Goal: Task Accomplishment & Management: Manage account settings

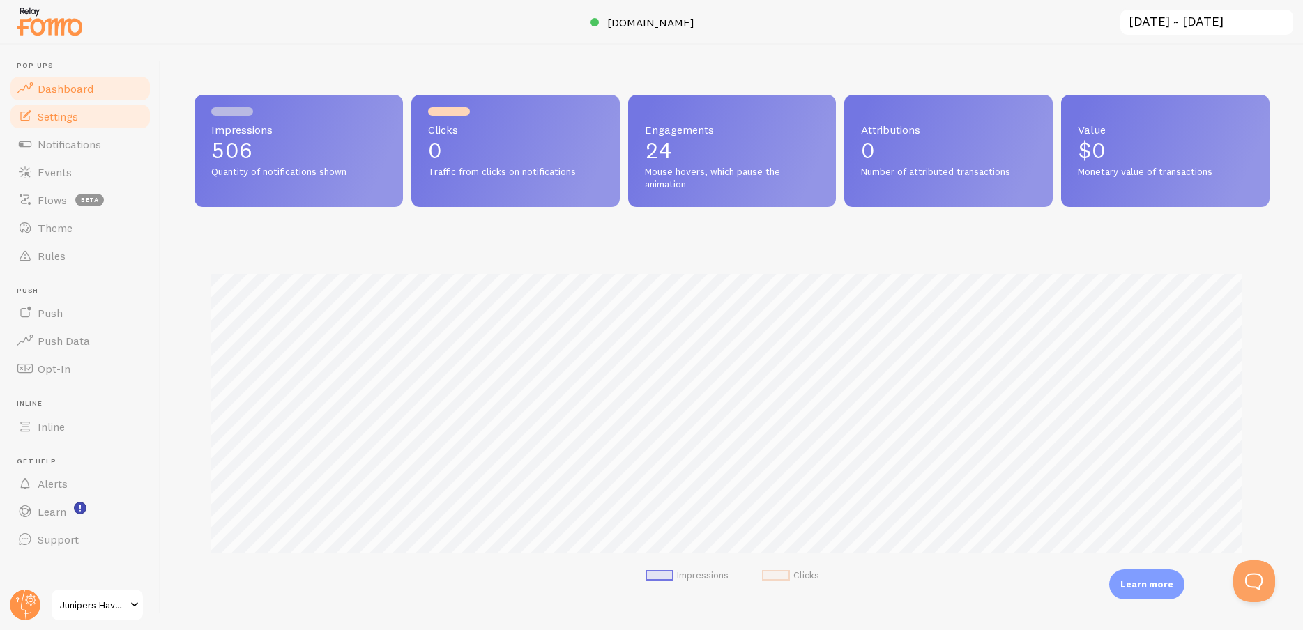
click at [98, 113] on link "Settings" at bounding box center [80, 117] width 144 height 28
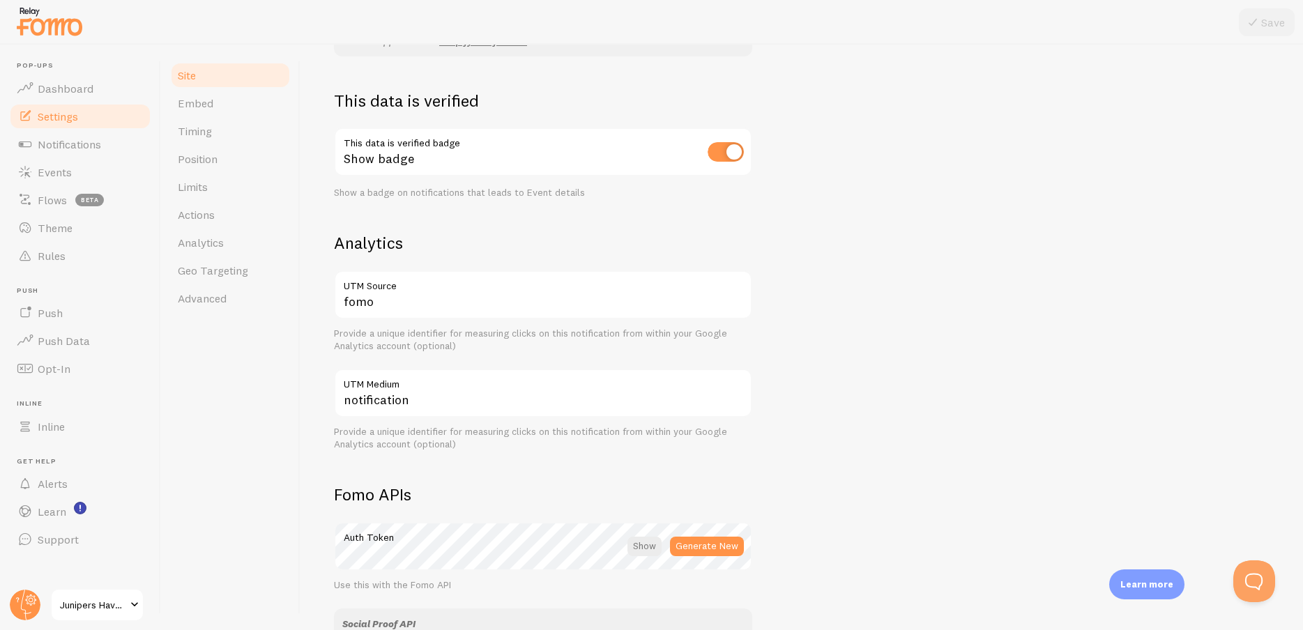
scroll to position [672, 0]
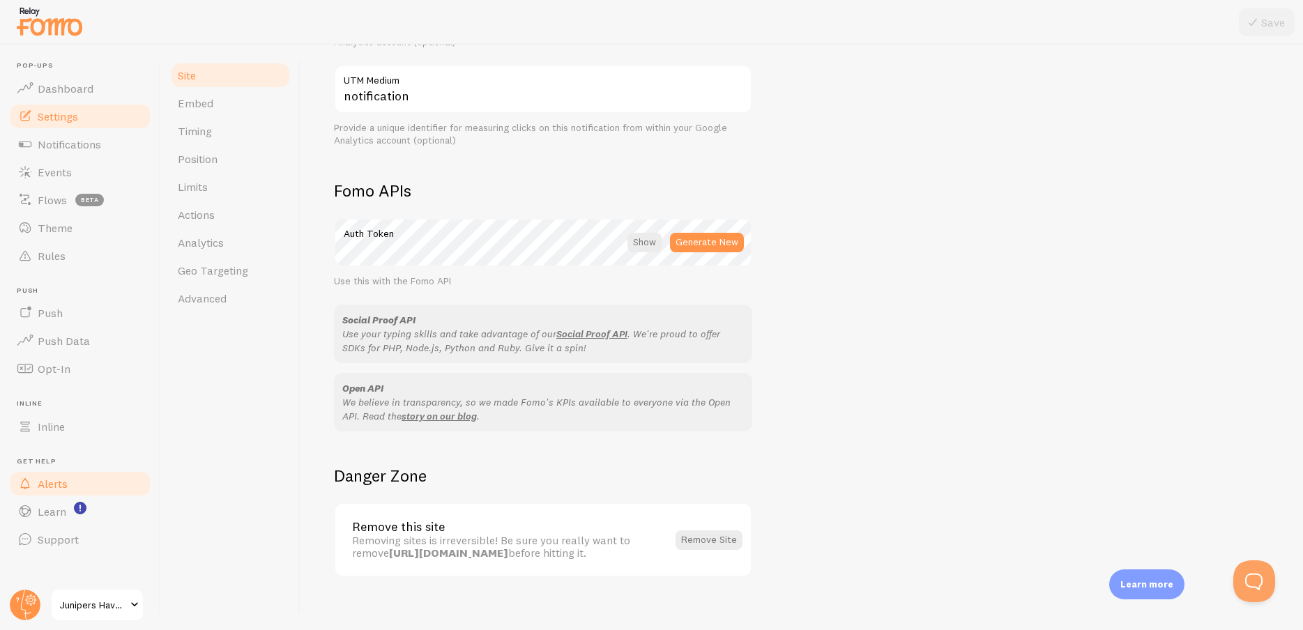
click at [60, 486] on span "Alerts" at bounding box center [53, 484] width 30 height 14
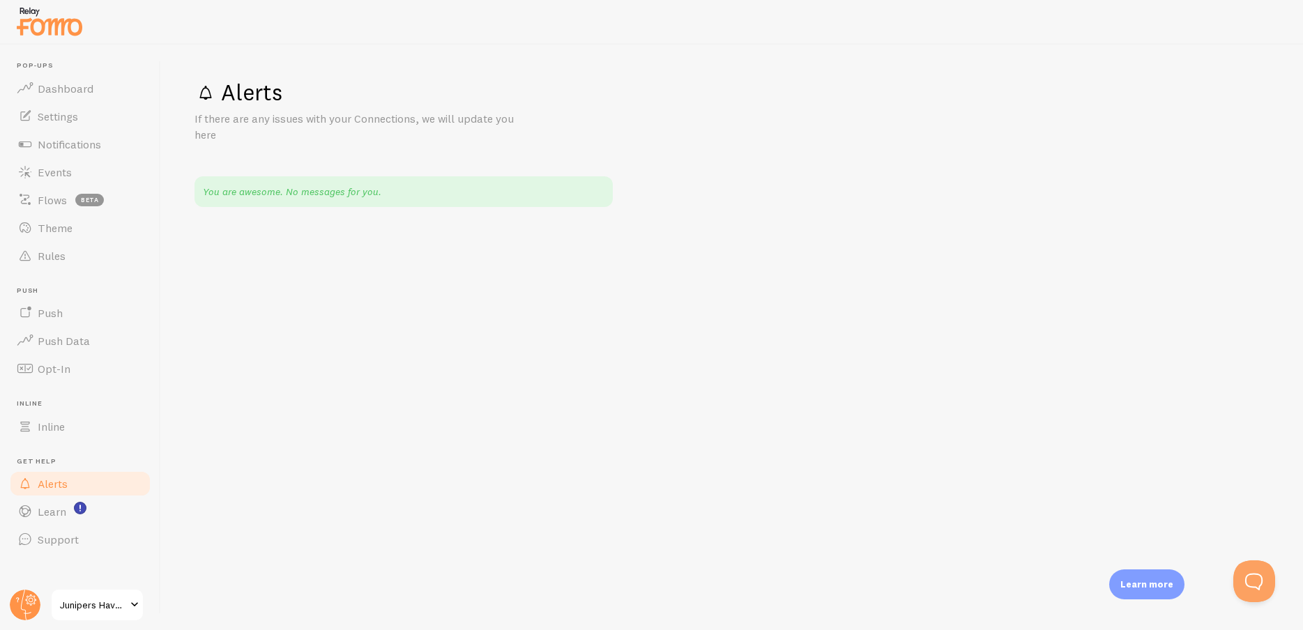
click at [59, 472] on link "Alerts" at bounding box center [80, 484] width 144 height 28
click at [60, 435] on link "Inline" at bounding box center [80, 427] width 144 height 28
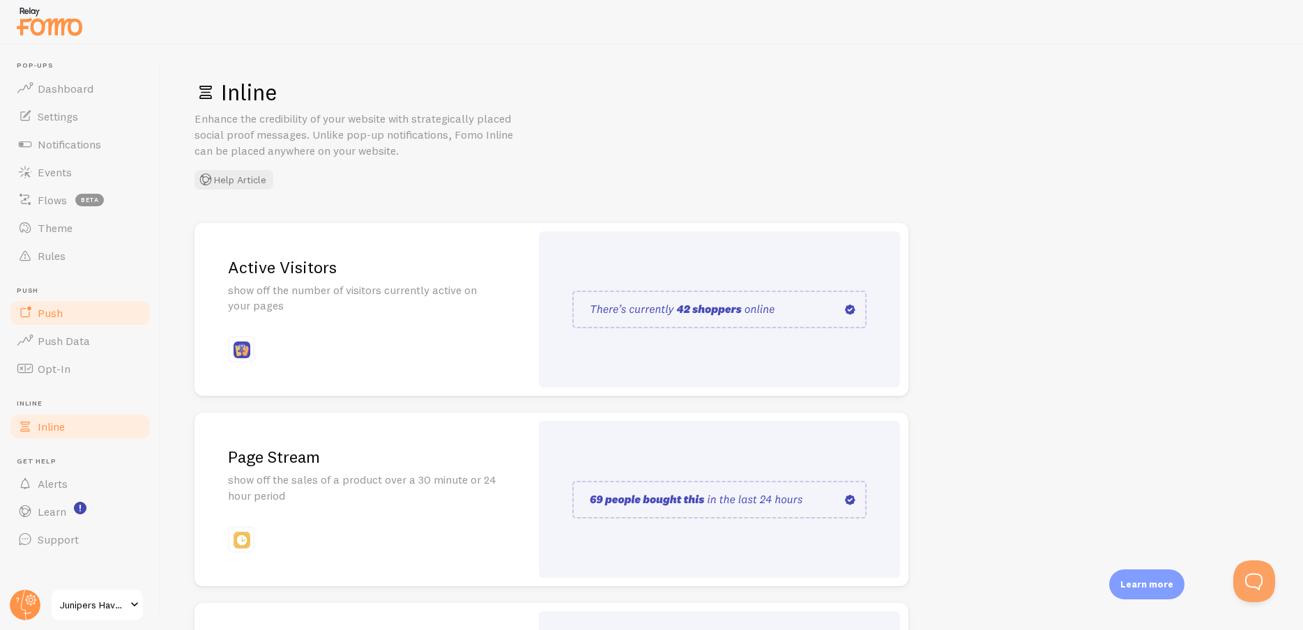
click at [75, 319] on link "Push" at bounding box center [80, 313] width 144 height 28
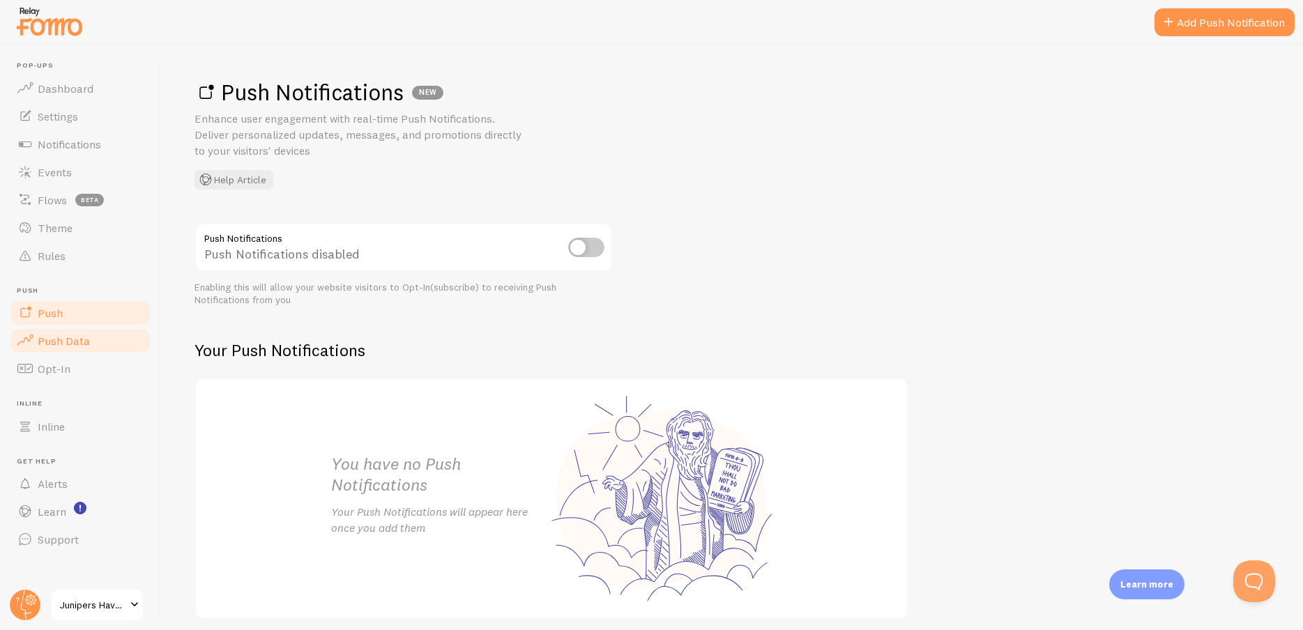
click at [82, 342] on span "Push Data" at bounding box center [64, 341] width 52 height 14
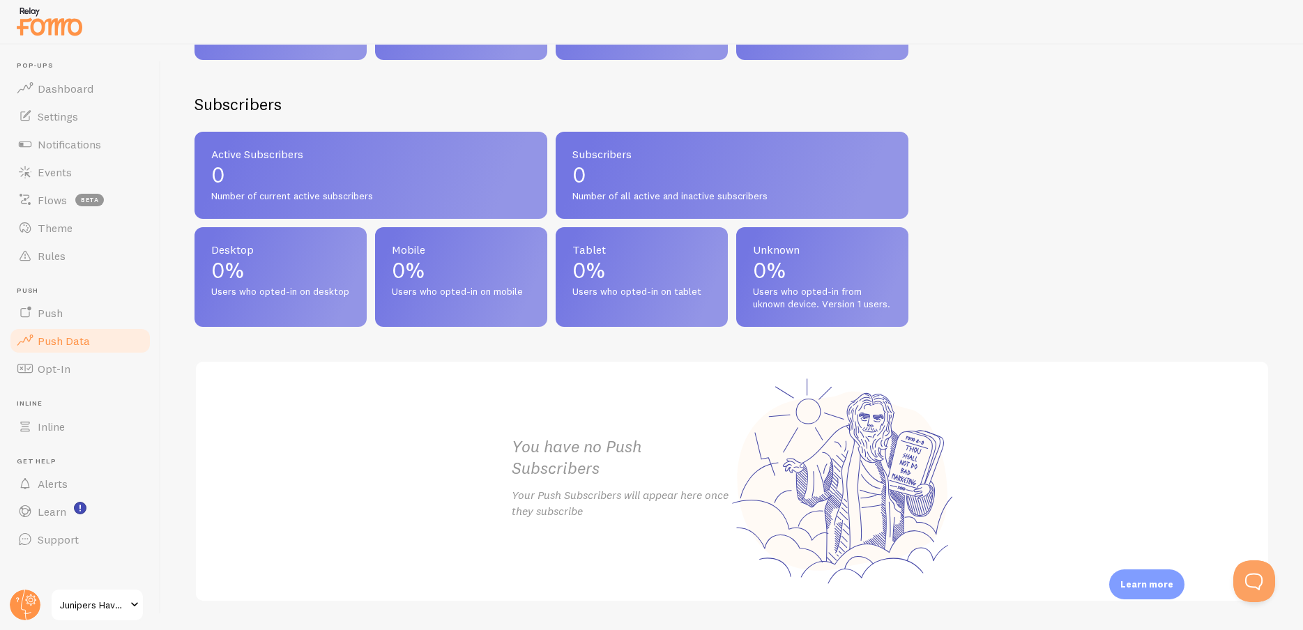
scroll to position [524, 0]
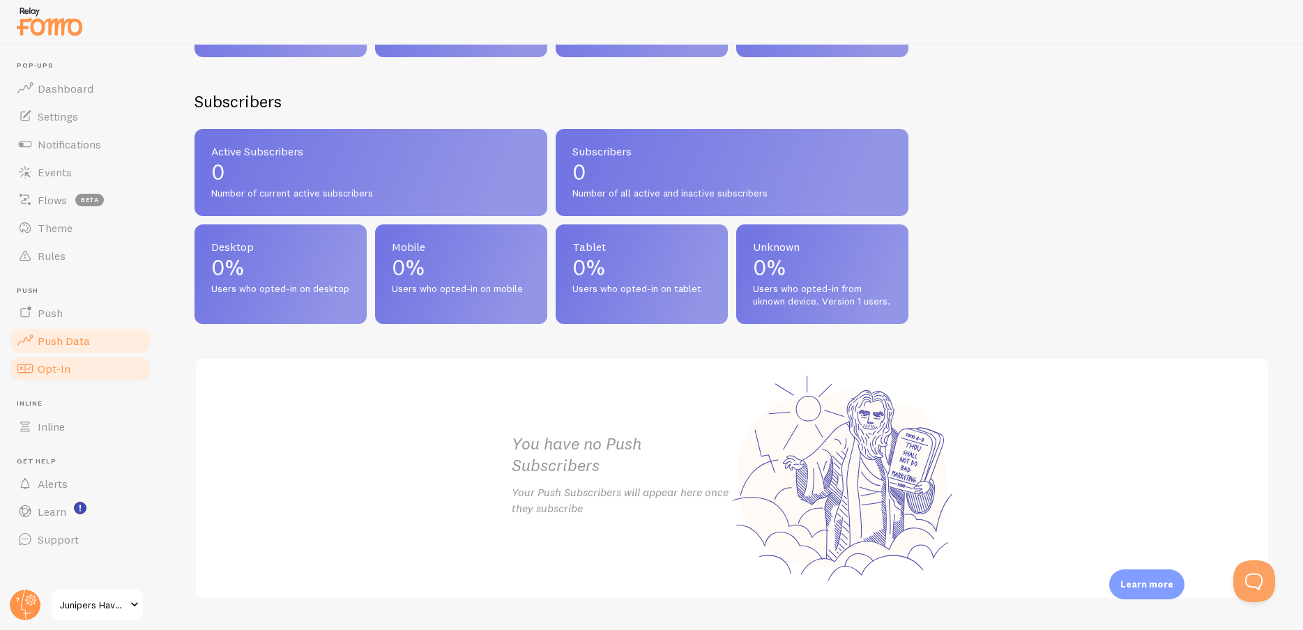
click at [107, 371] on link "Opt-In" at bounding box center [80, 369] width 144 height 28
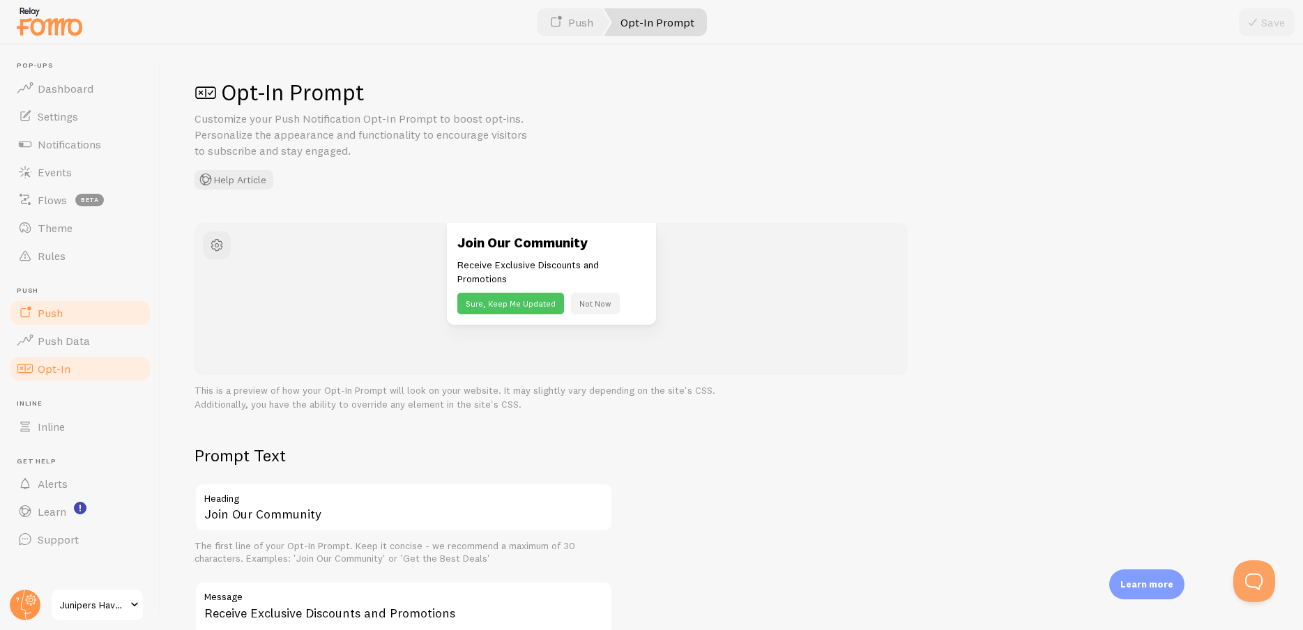
click at [88, 304] on link "Push" at bounding box center [80, 313] width 144 height 28
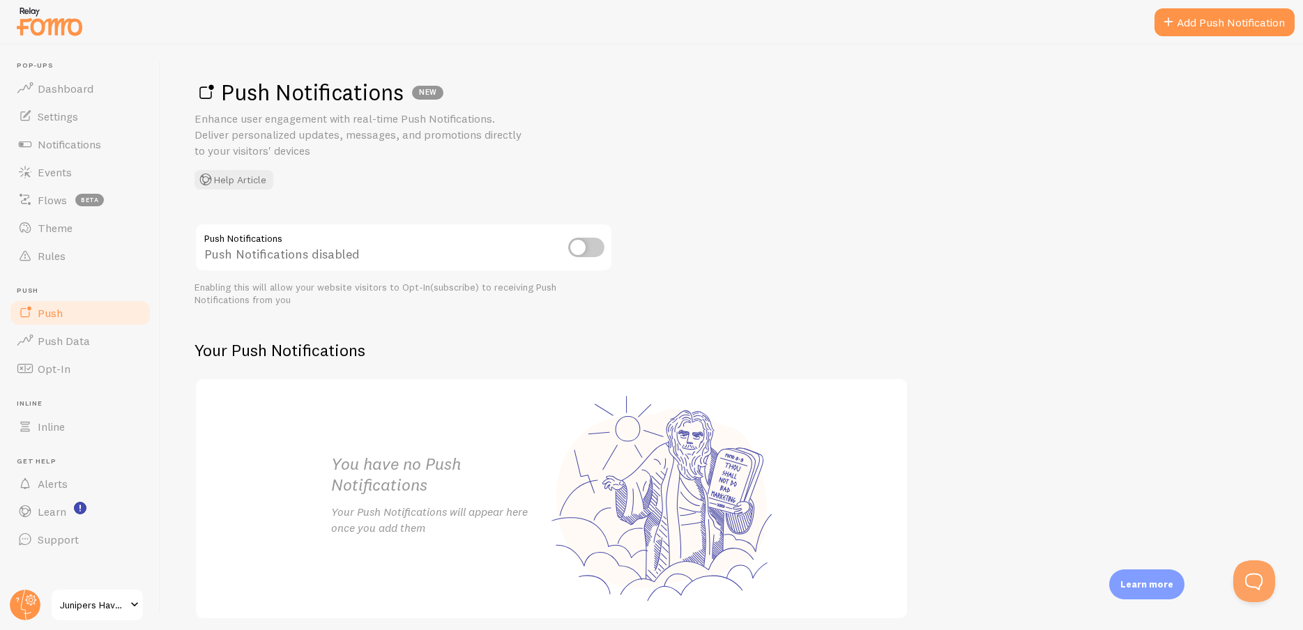
scroll to position [52, 0]
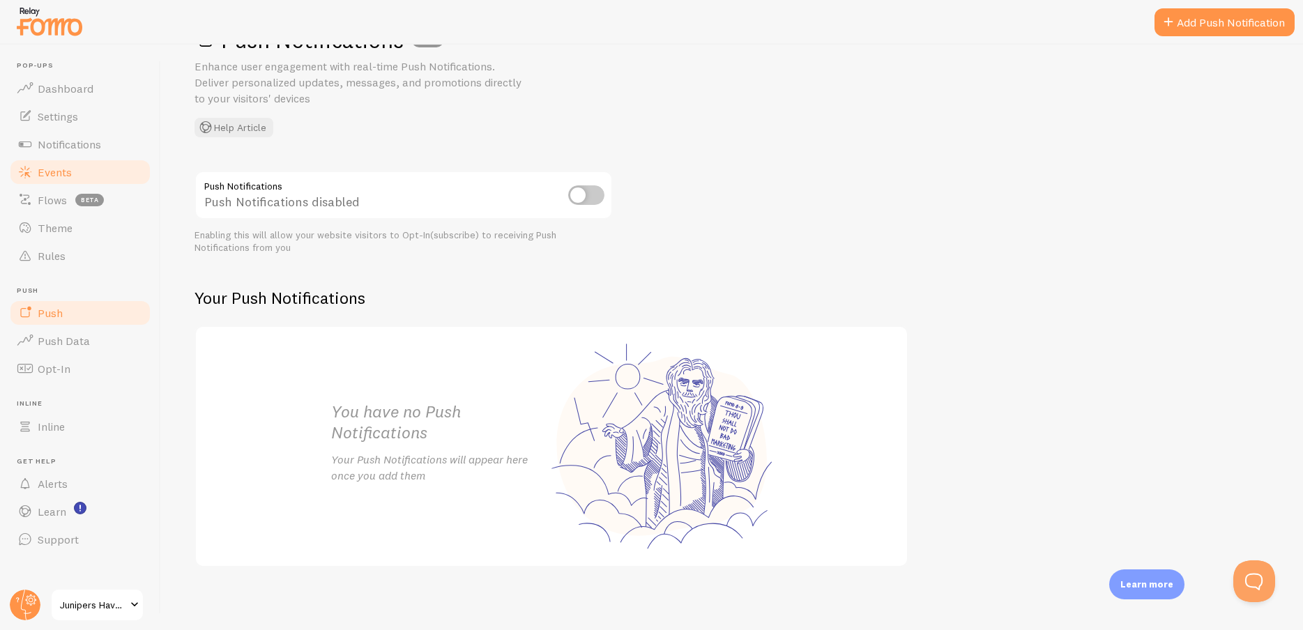
click at [99, 178] on link "Events" at bounding box center [80, 172] width 144 height 28
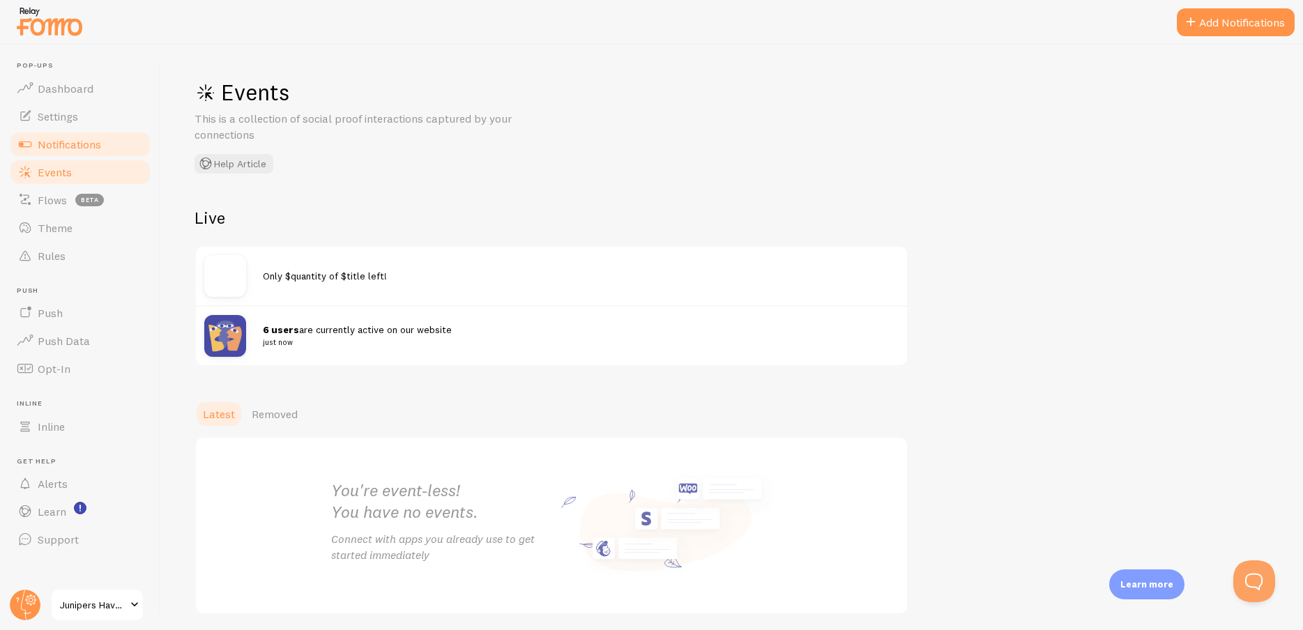
click at [117, 146] on link "Notifications" at bounding box center [80, 144] width 144 height 28
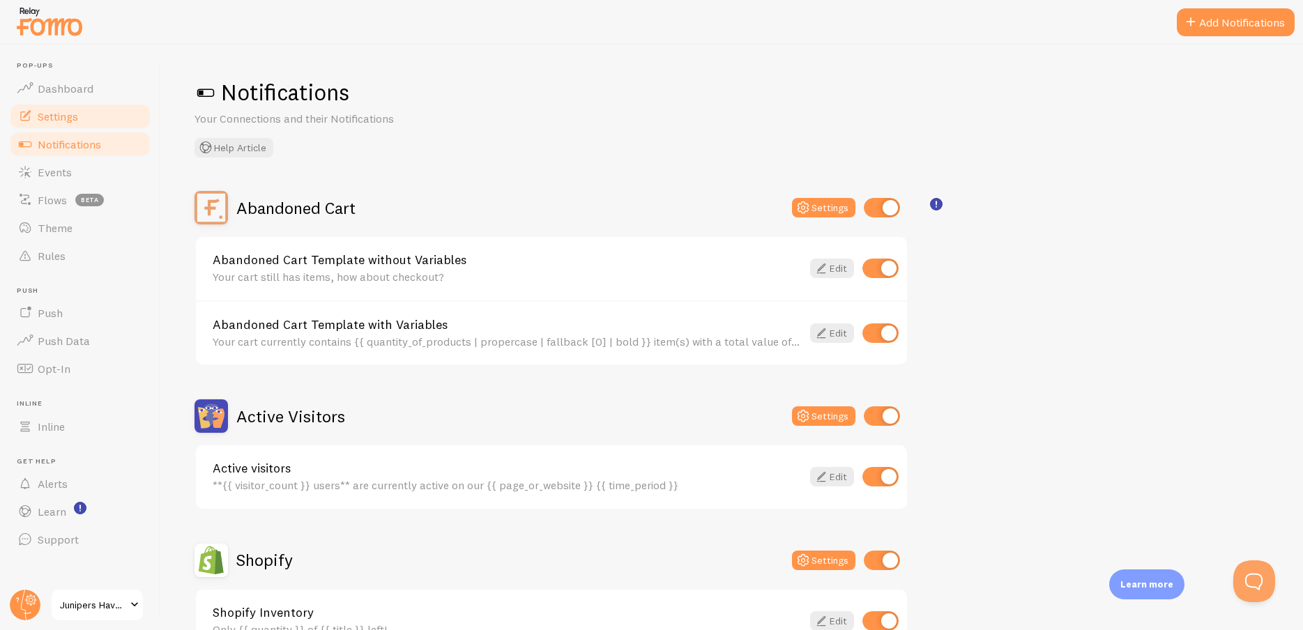
click at [116, 127] on link "Settings" at bounding box center [80, 117] width 144 height 28
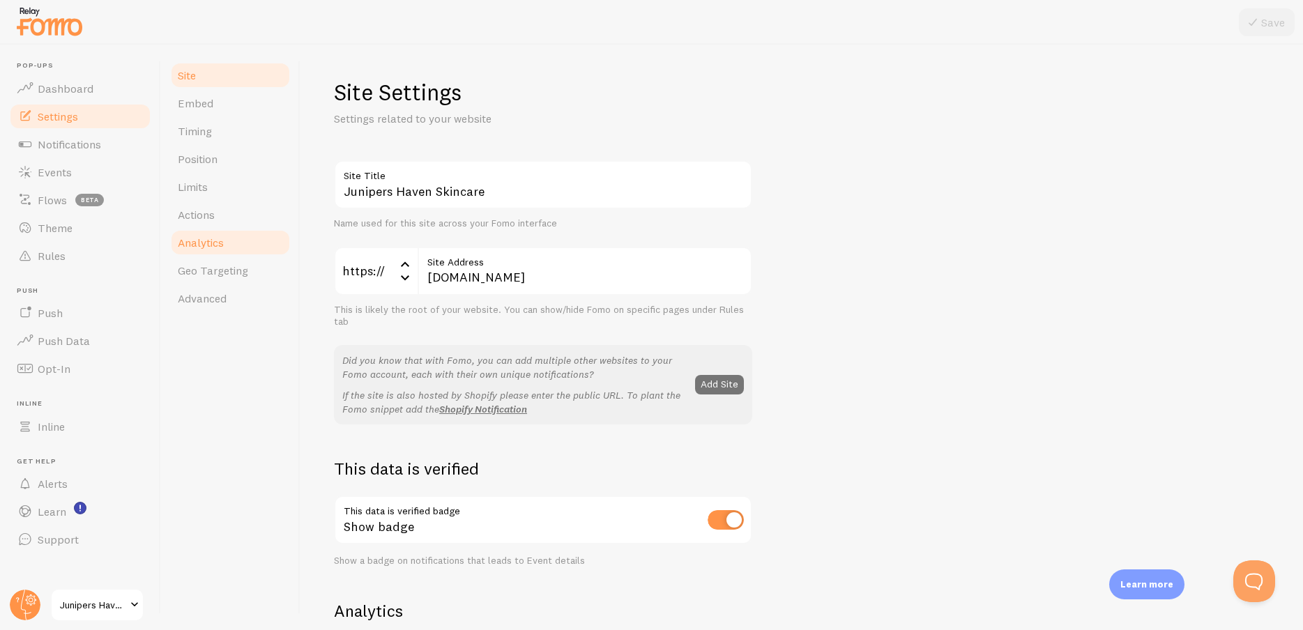
click at [233, 238] on link "Analytics" at bounding box center [230, 243] width 122 height 28
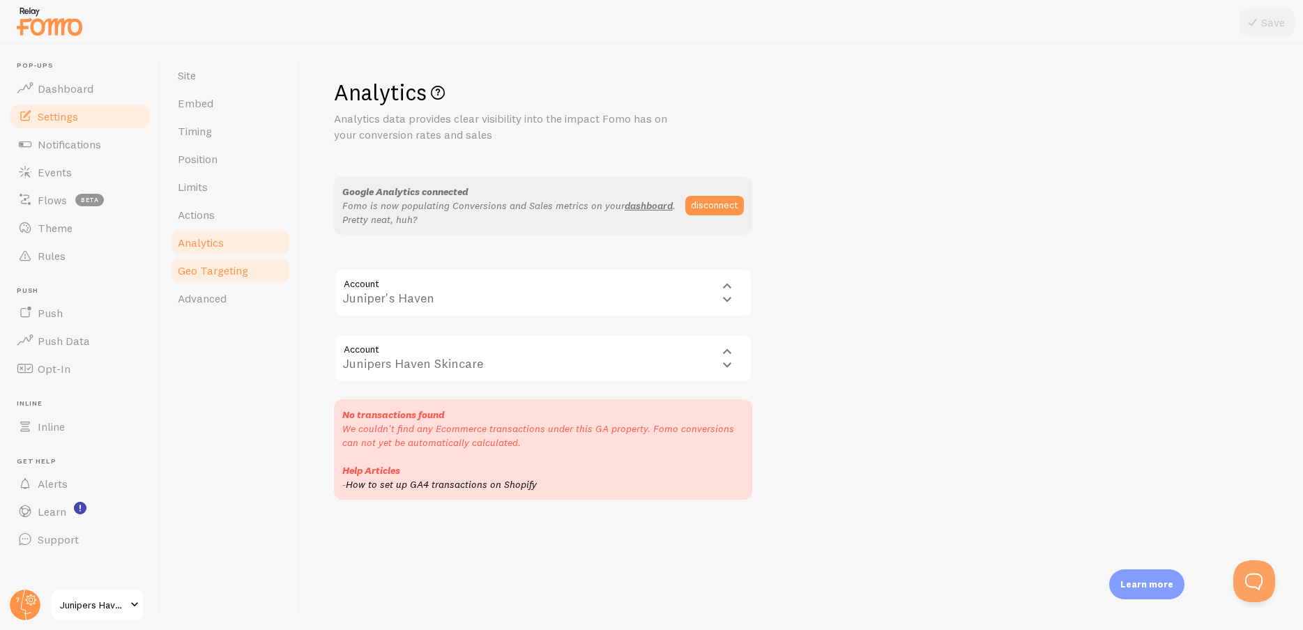
click at [253, 271] on link "Geo Targeting" at bounding box center [230, 271] width 122 height 28
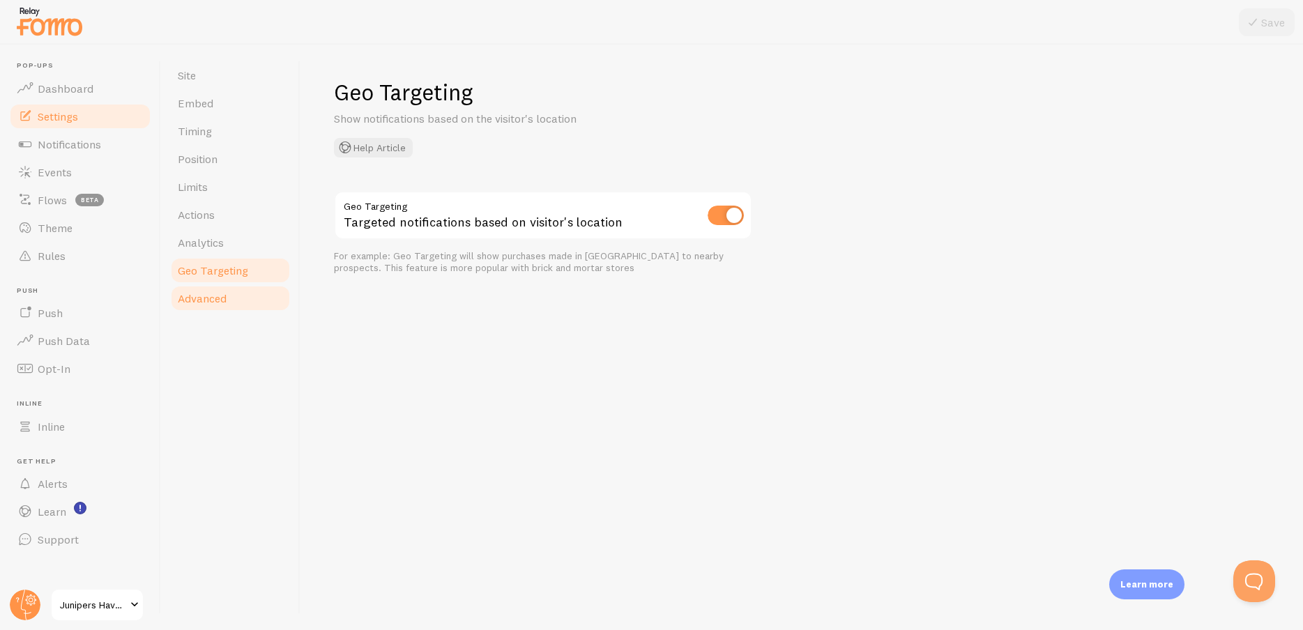
click at [230, 290] on link "Advanced" at bounding box center [230, 299] width 122 height 28
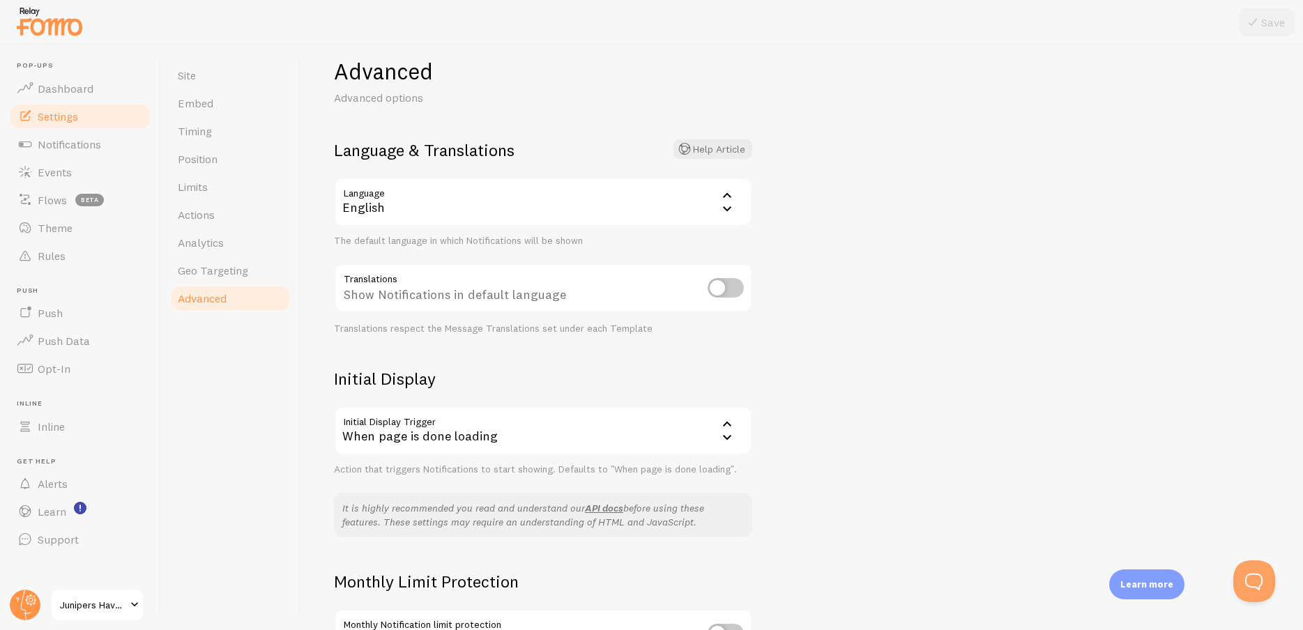
scroll to position [172, 0]
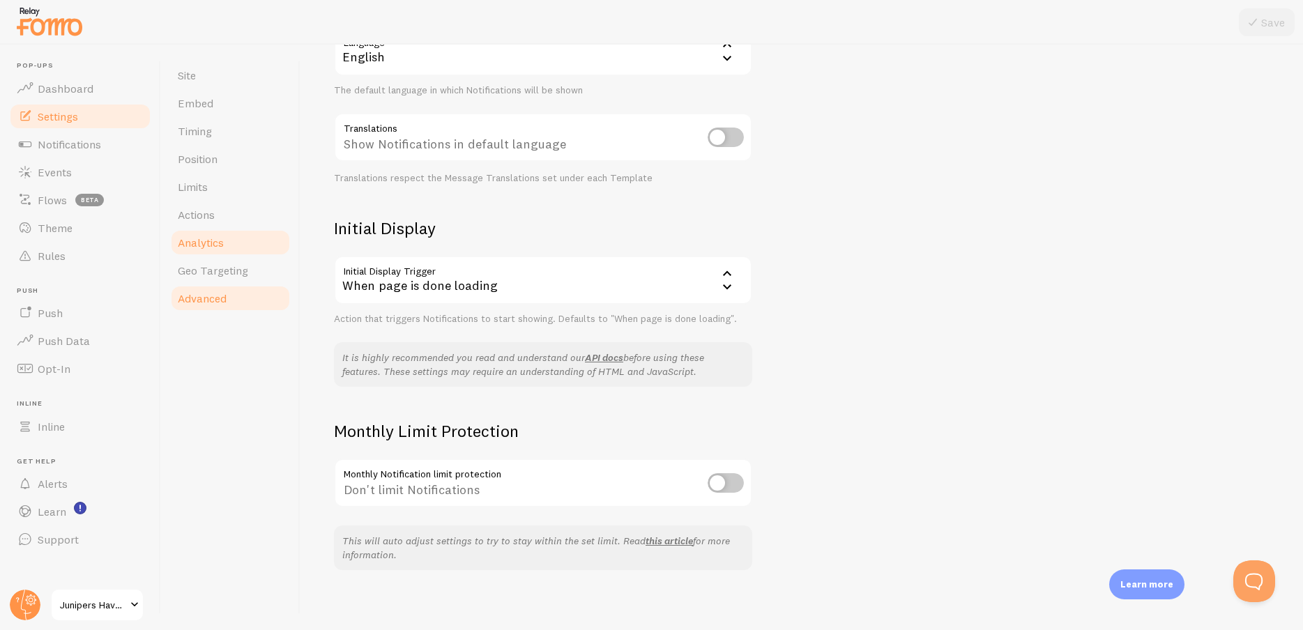
click at [248, 246] on link "Analytics" at bounding box center [230, 243] width 122 height 28
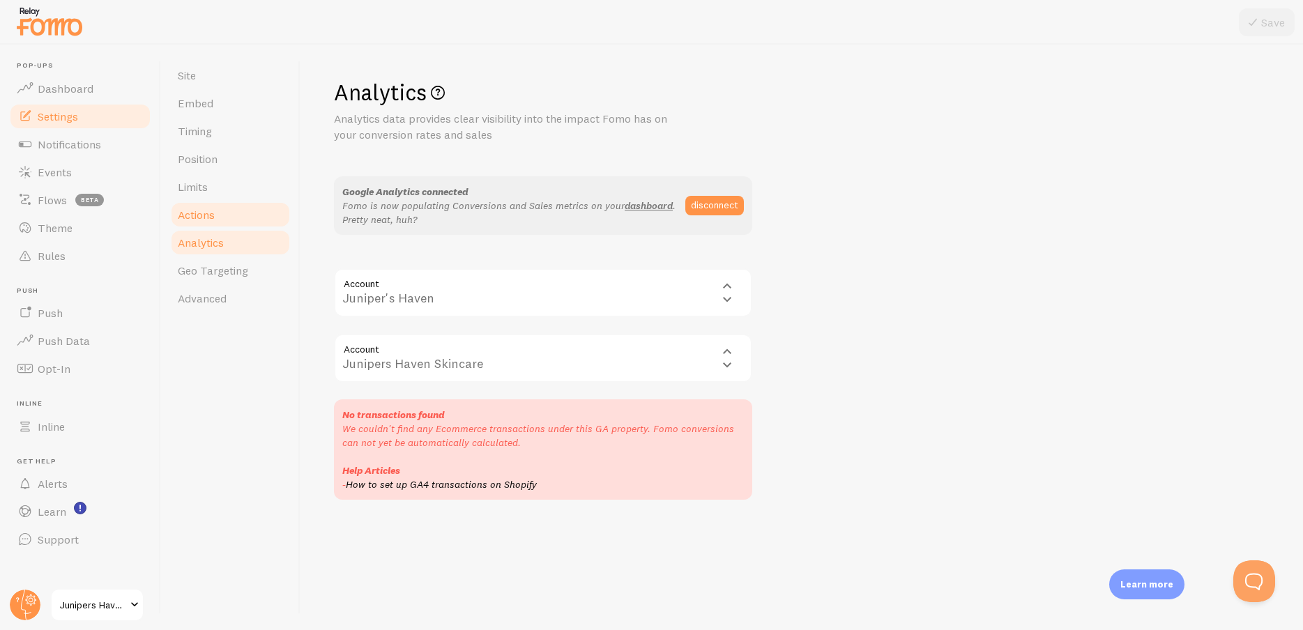
click at [243, 226] on link "Actions" at bounding box center [230, 215] width 122 height 28
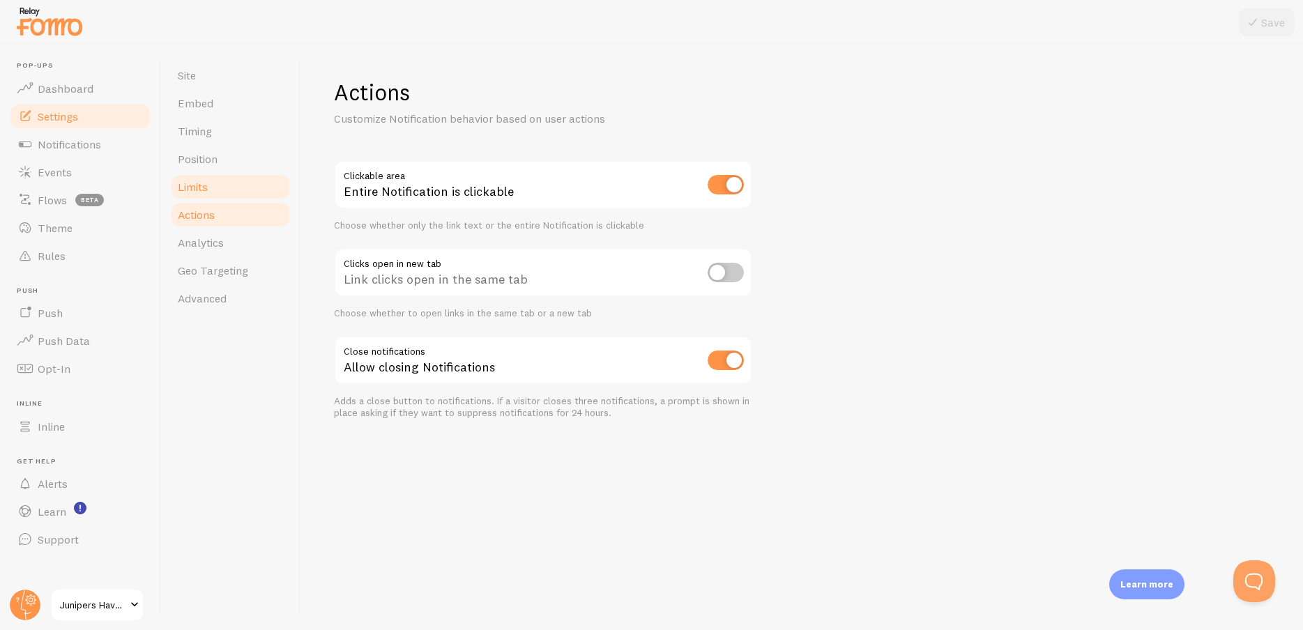
click at [233, 188] on link "Limits" at bounding box center [230, 187] width 122 height 28
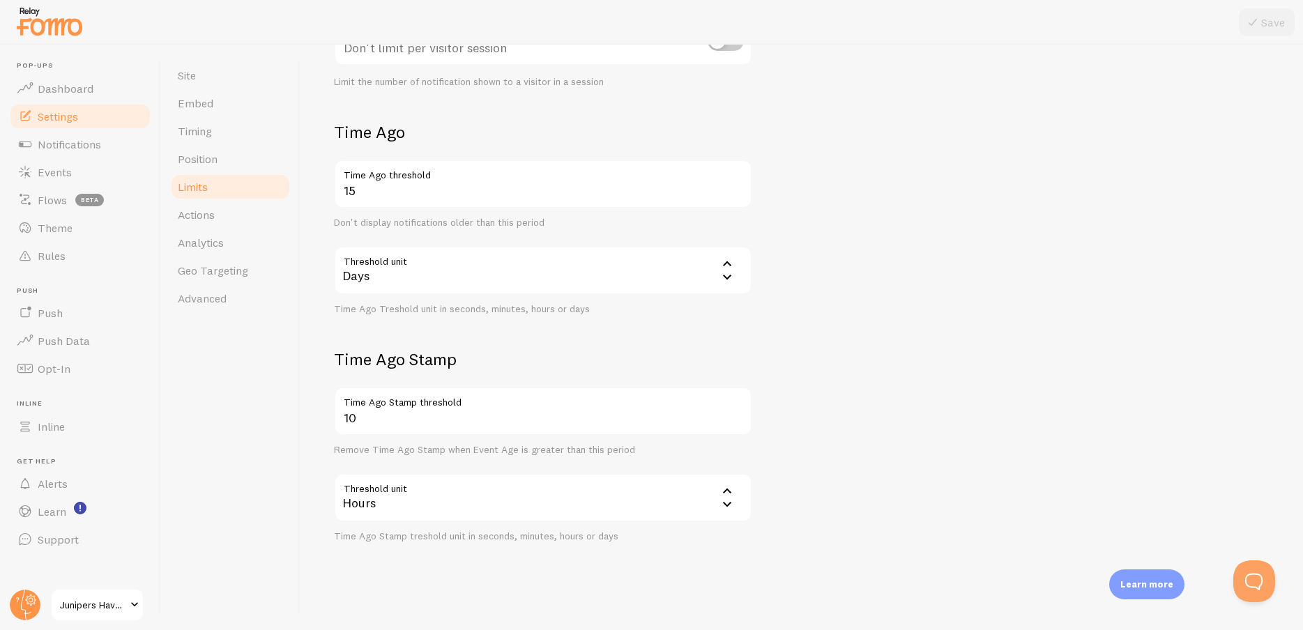
scroll to position [153, 0]
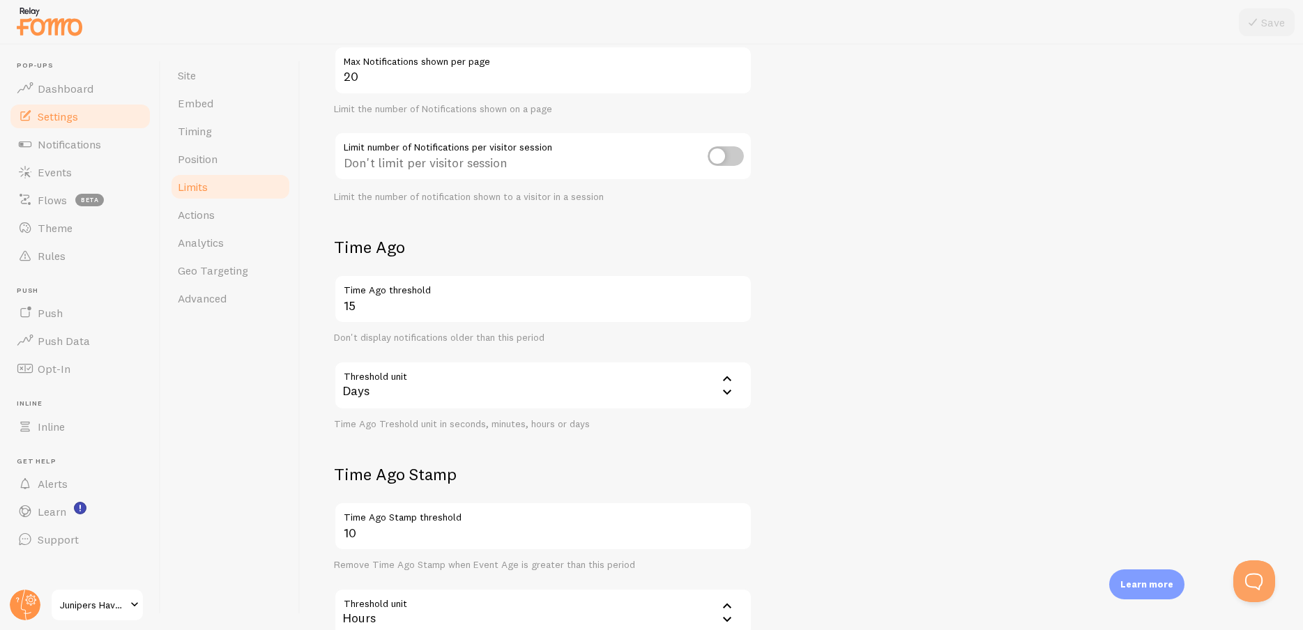
click at [717, 156] on input "checkbox" at bounding box center [726, 156] width 36 height 20
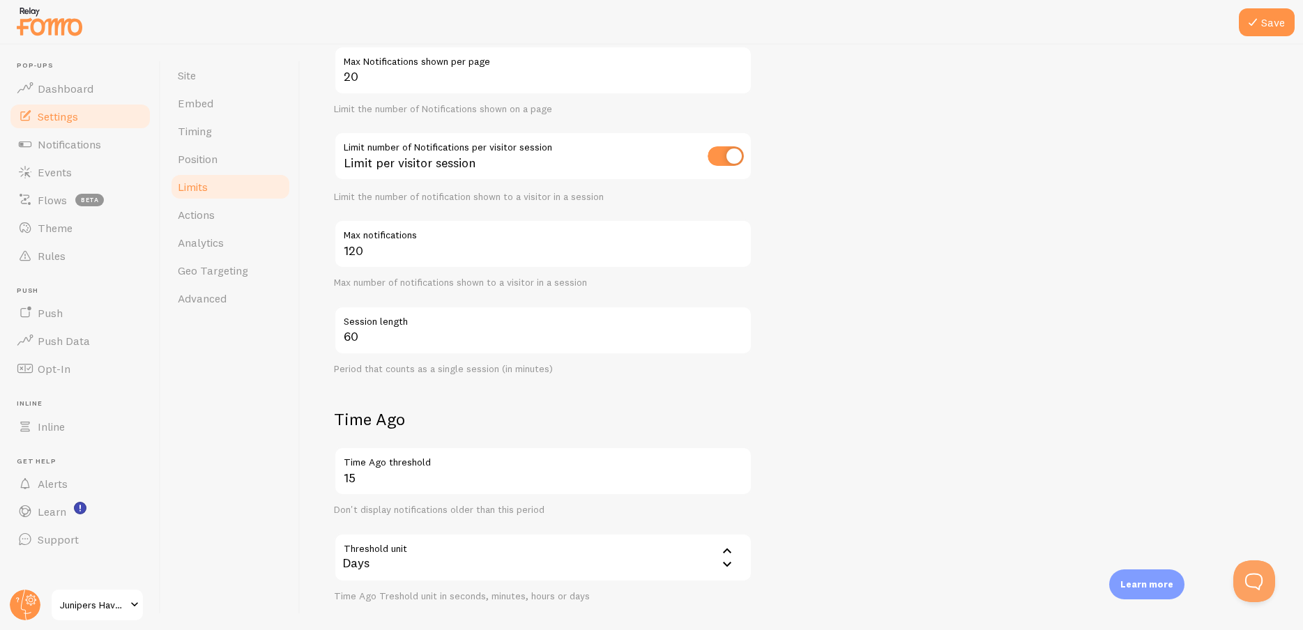
click at [713, 160] on input "checkbox" at bounding box center [726, 156] width 36 height 20
checkbox input "false"
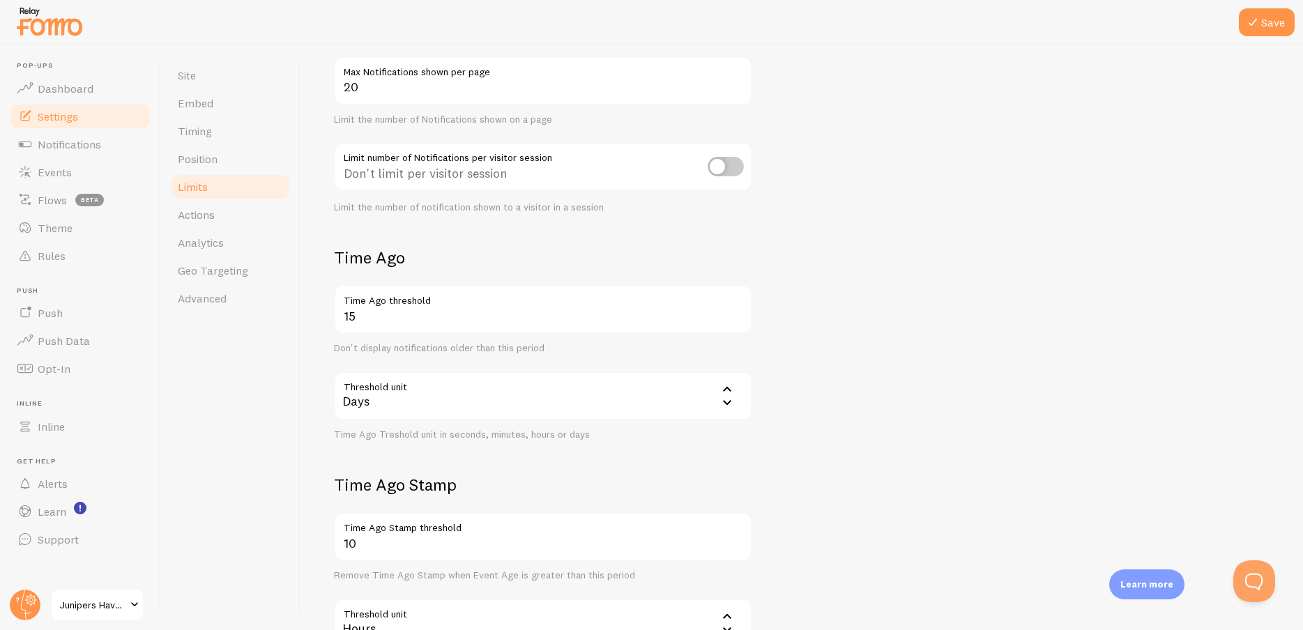
scroll to position [27, 0]
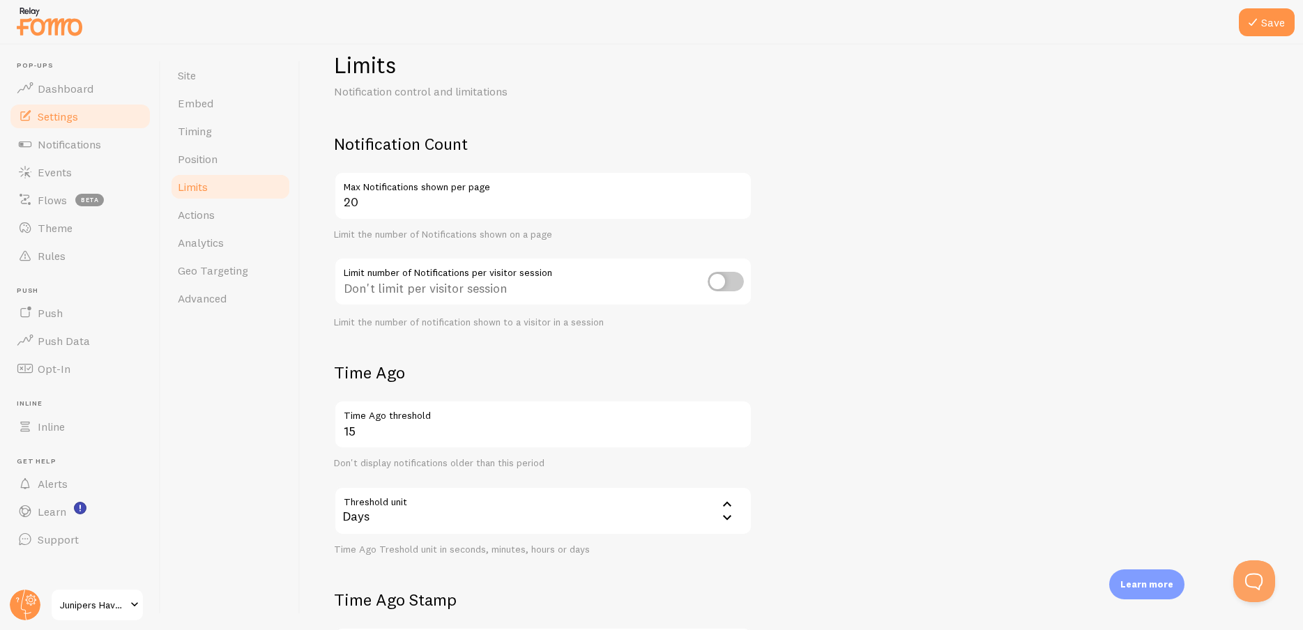
click at [225, 179] on link "Limits" at bounding box center [230, 187] width 122 height 28
click at [224, 171] on link "Position" at bounding box center [230, 159] width 122 height 28
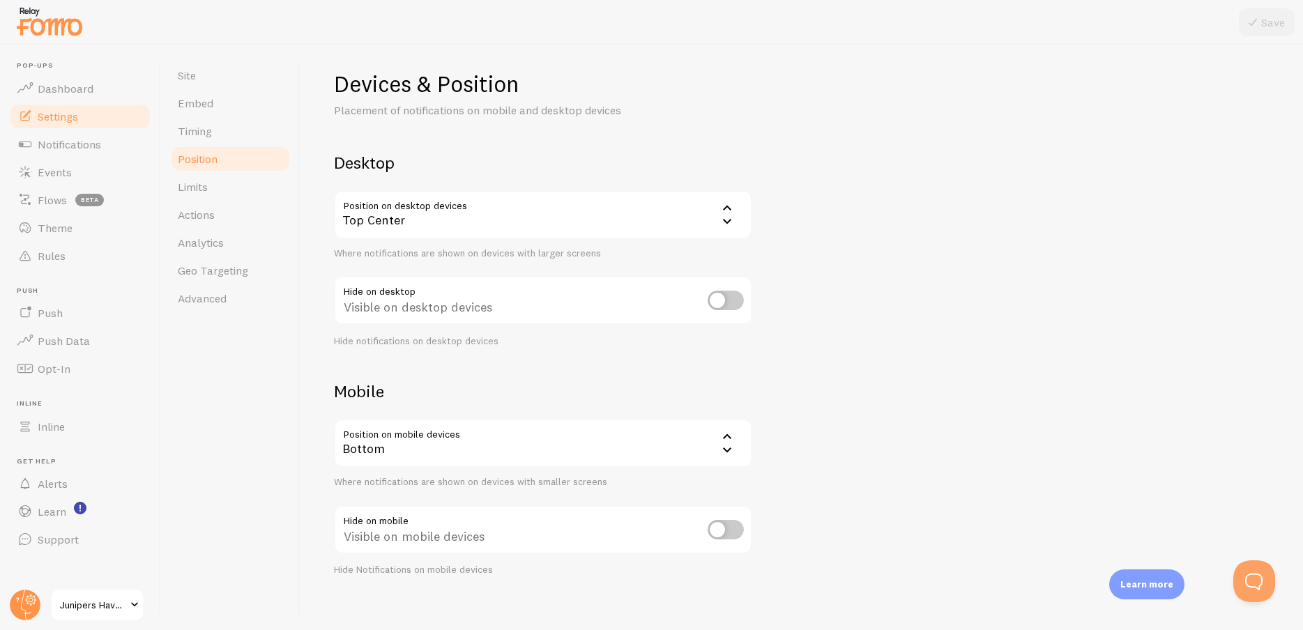
scroll to position [17, 0]
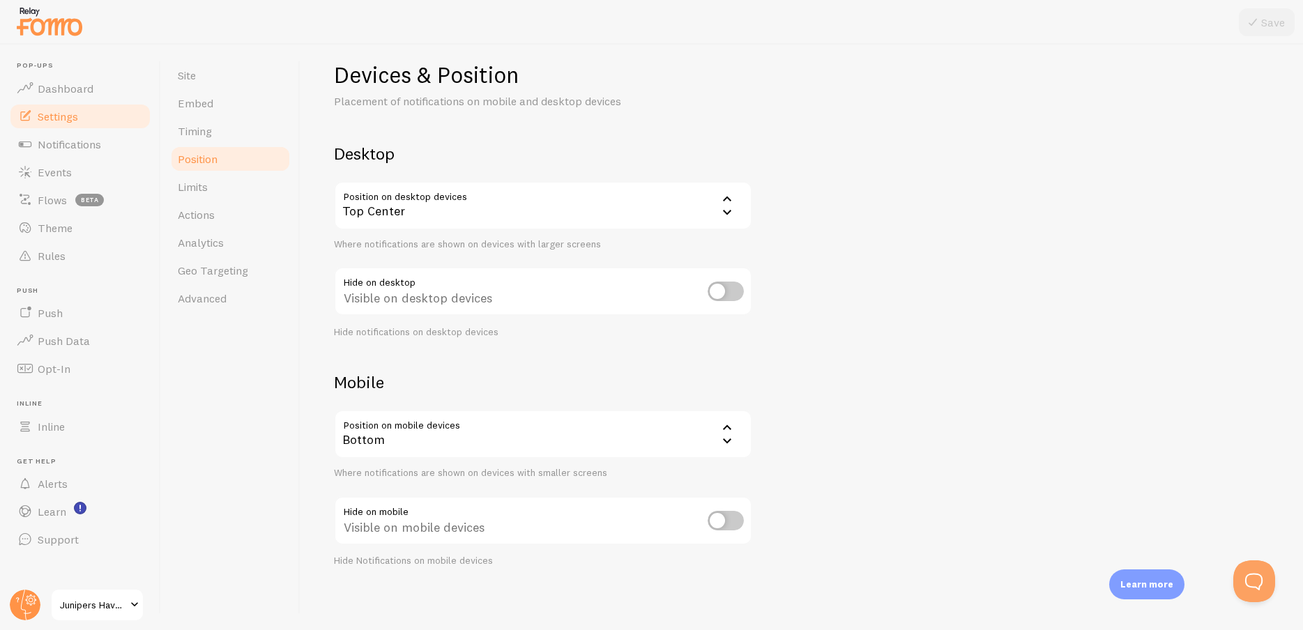
click at [273, 145] on link "Position" at bounding box center [230, 159] width 122 height 28
click at [268, 139] on link "Timing" at bounding box center [230, 131] width 122 height 28
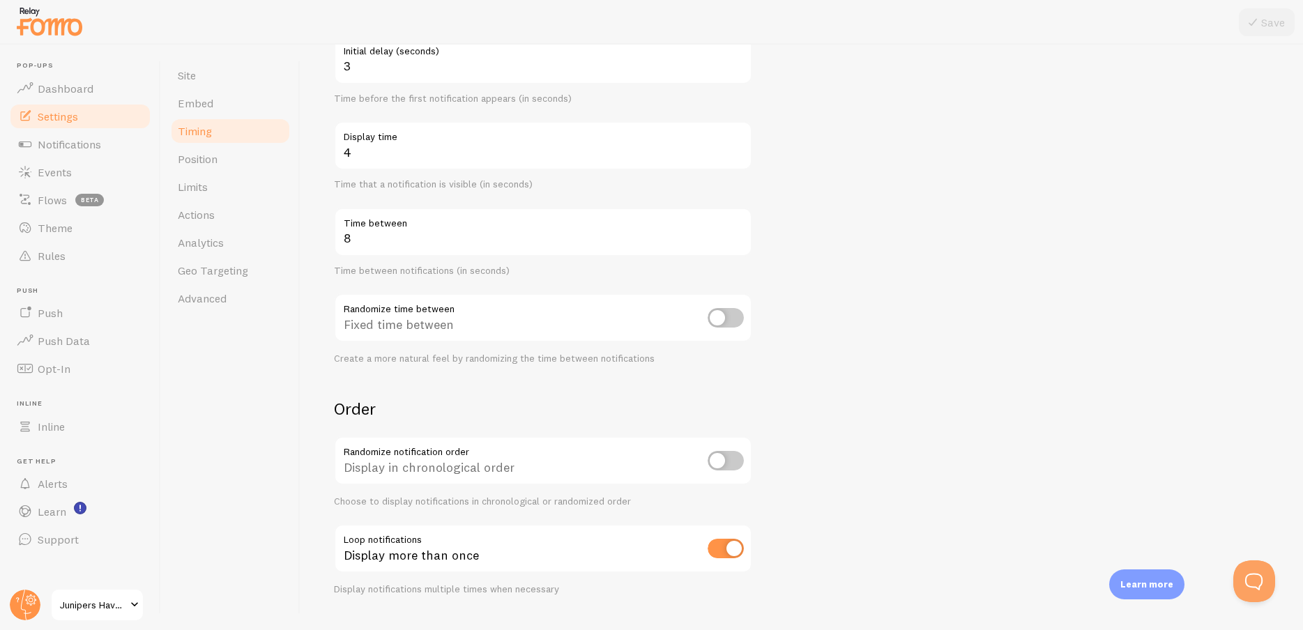
scroll to position [190, 0]
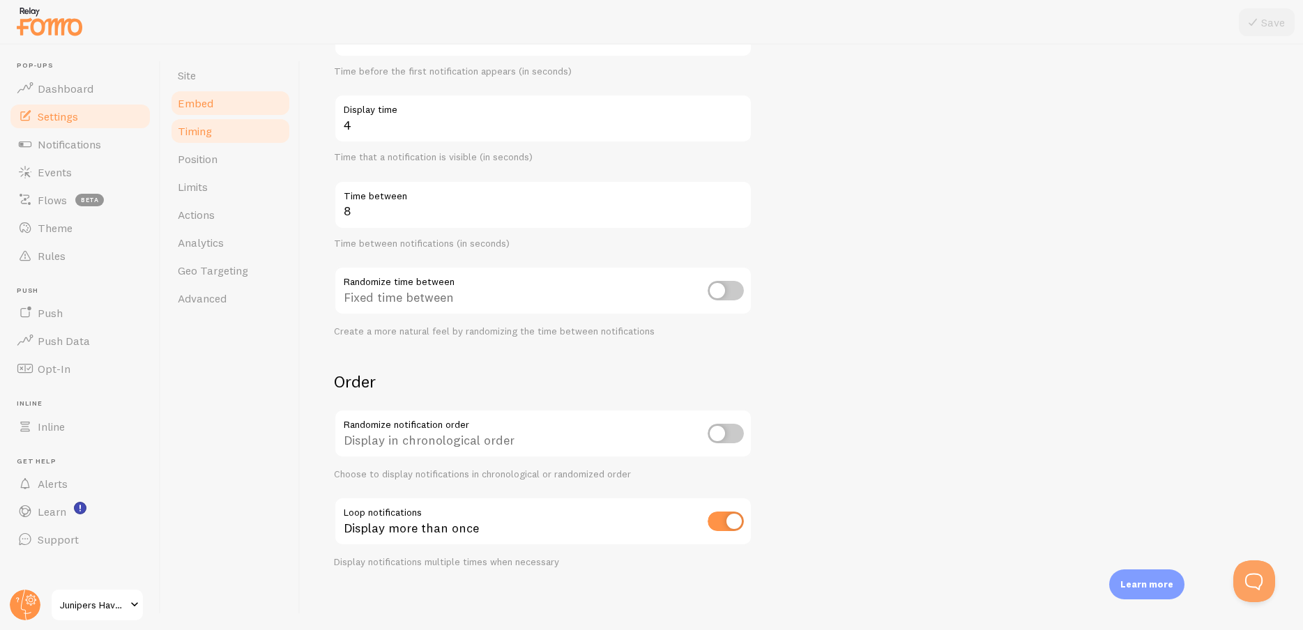
click at [238, 107] on link "Embed" at bounding box center [230, 103] width 122 height 28
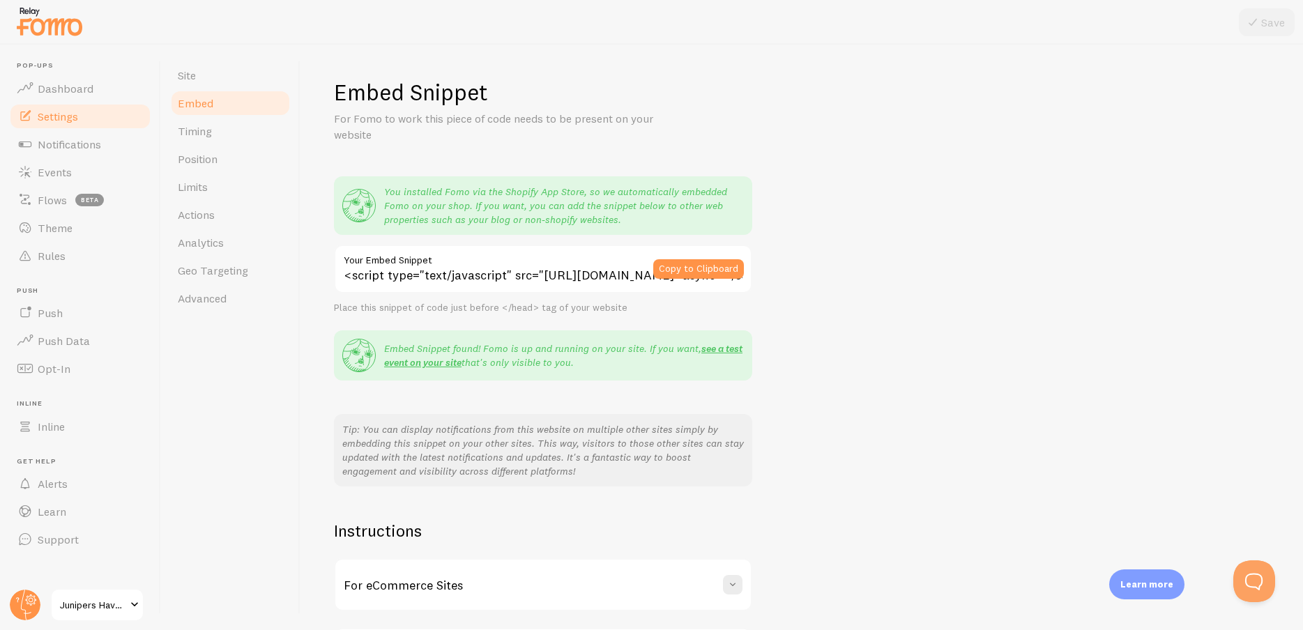
scroll to position [111, 0]
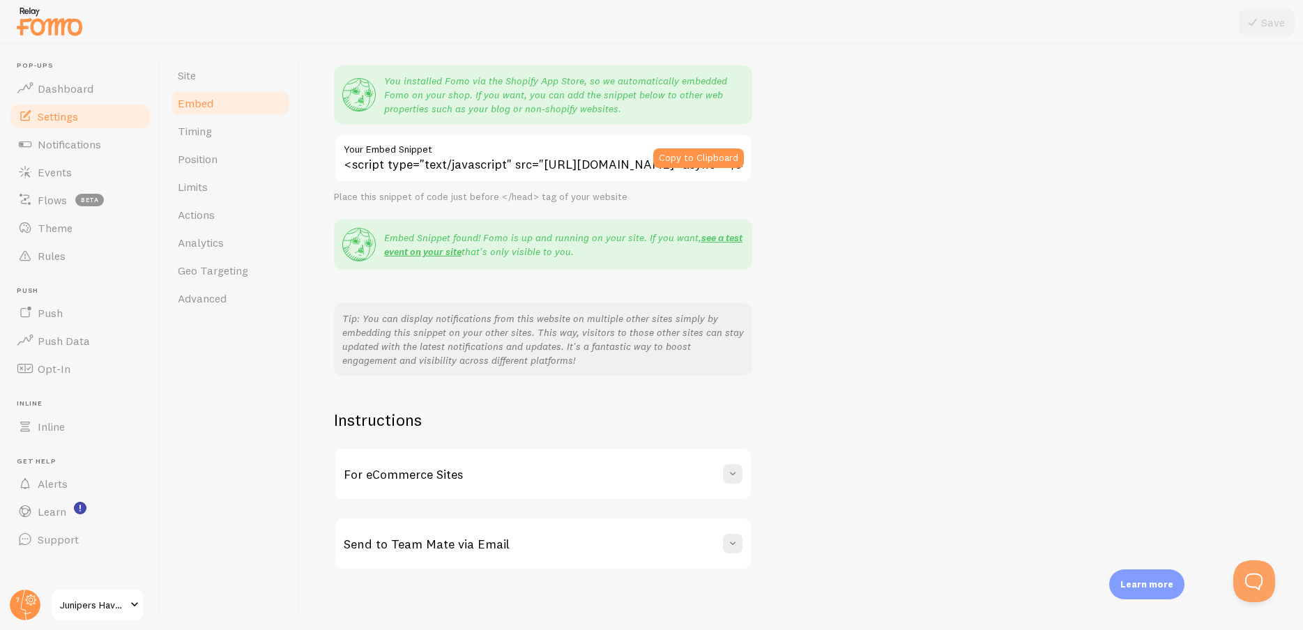
click at [424, 473] on h3 "For eCommerce Sites" at bounding box center [403, 475] width 119 height 16
click at [220, 125] on link "Timing" at bounding box center [230, 131] width 122 height 28
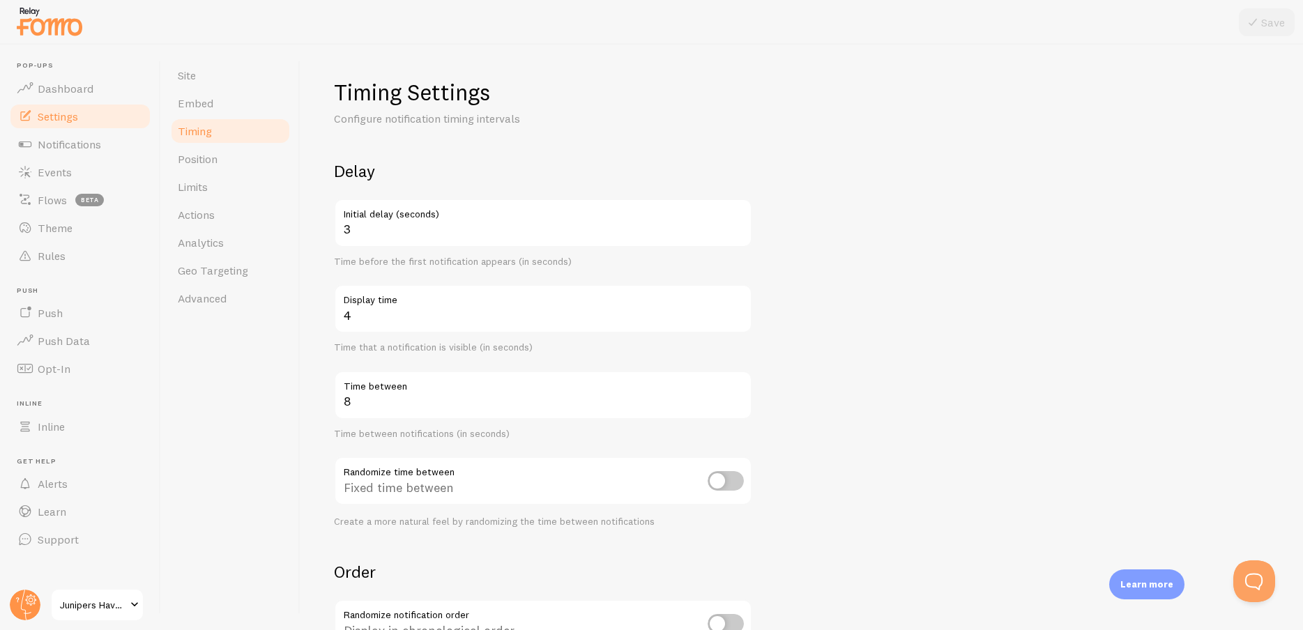
scroll to position [190, 0]
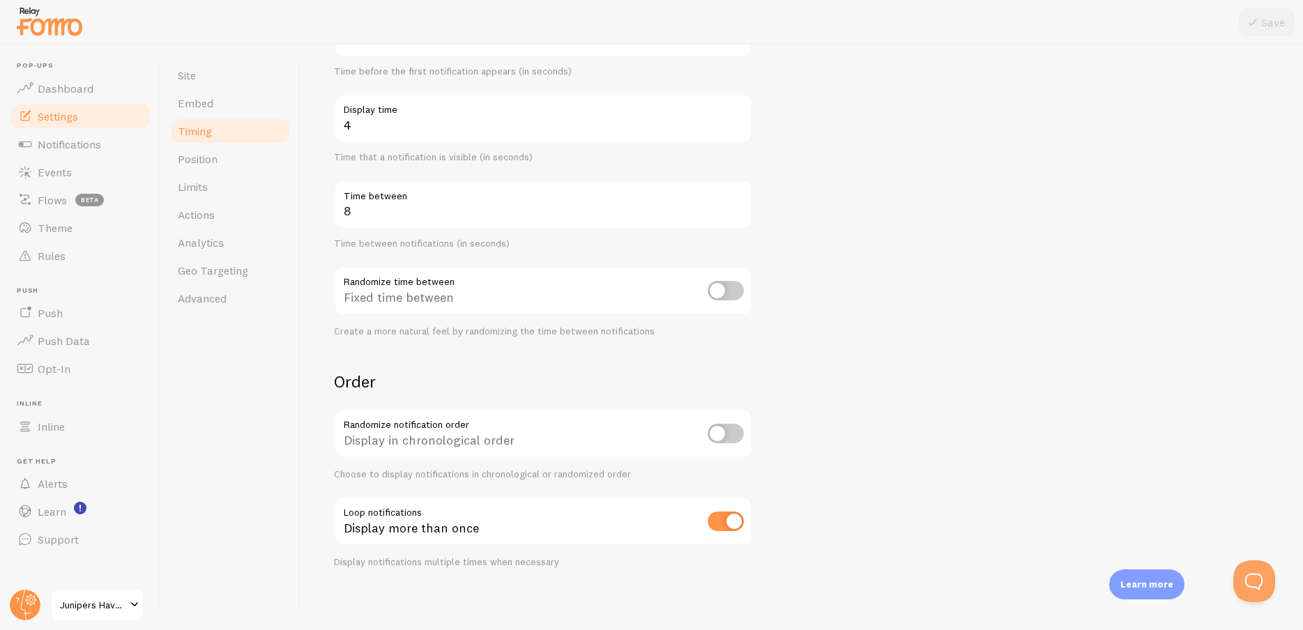
click at [720, 524] on input "checkbox" at bounding box center [726, 522] width 36 height 20
checkbox input "false"
click at [1245, 26] on icon at bounding box center [1253, 22] width 17 height 17
click at [236, 188] on link "Limits" at bounding box center [230, 187] width 122 height 28
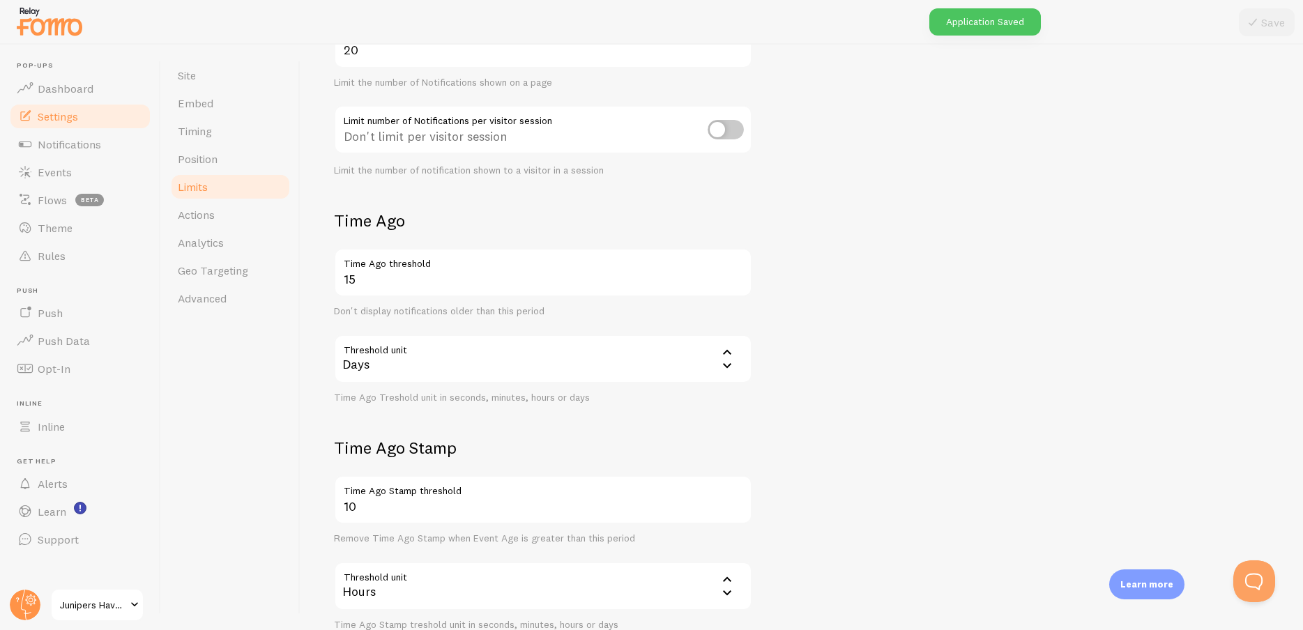
scroll to position [268, 0]
